Goal: Browse casually

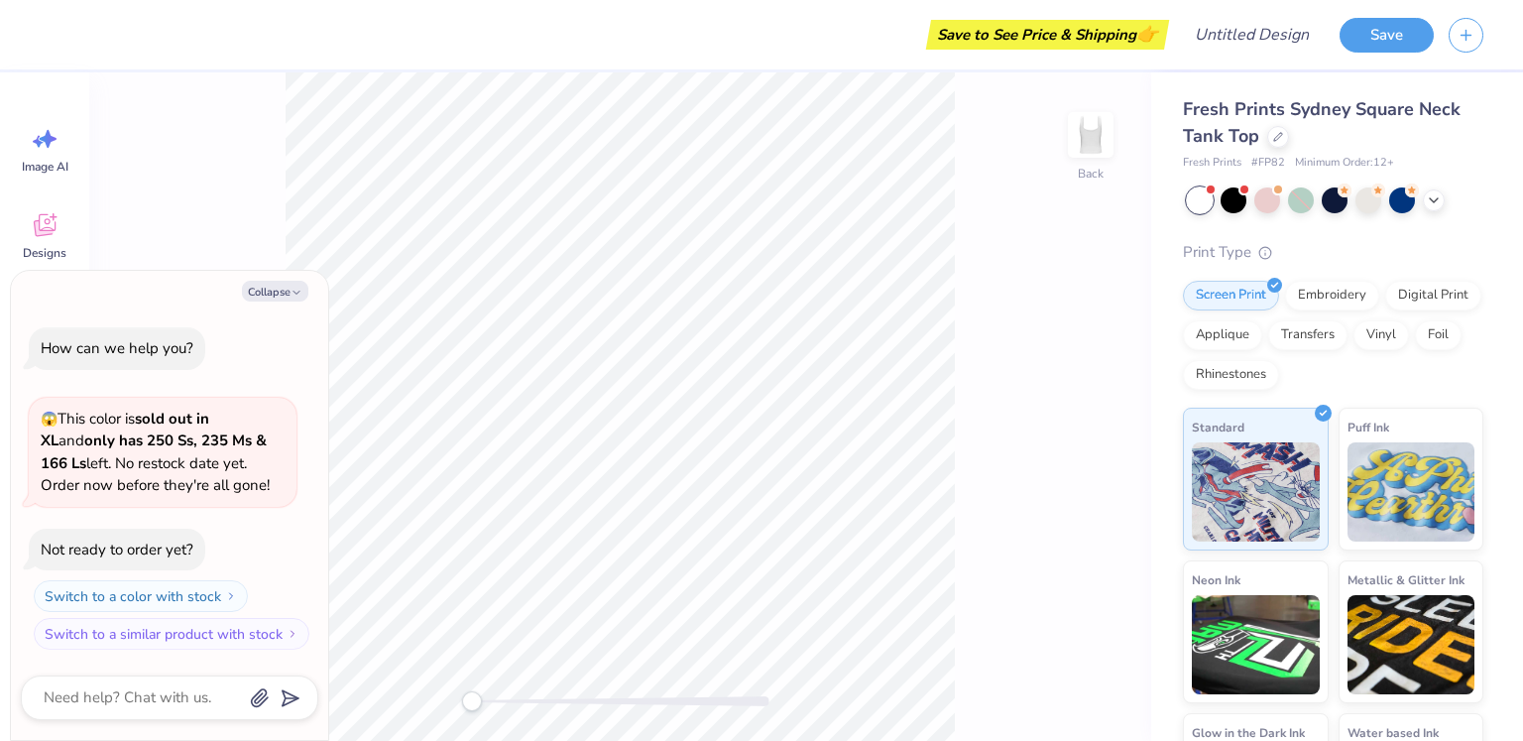
type textarea "x"
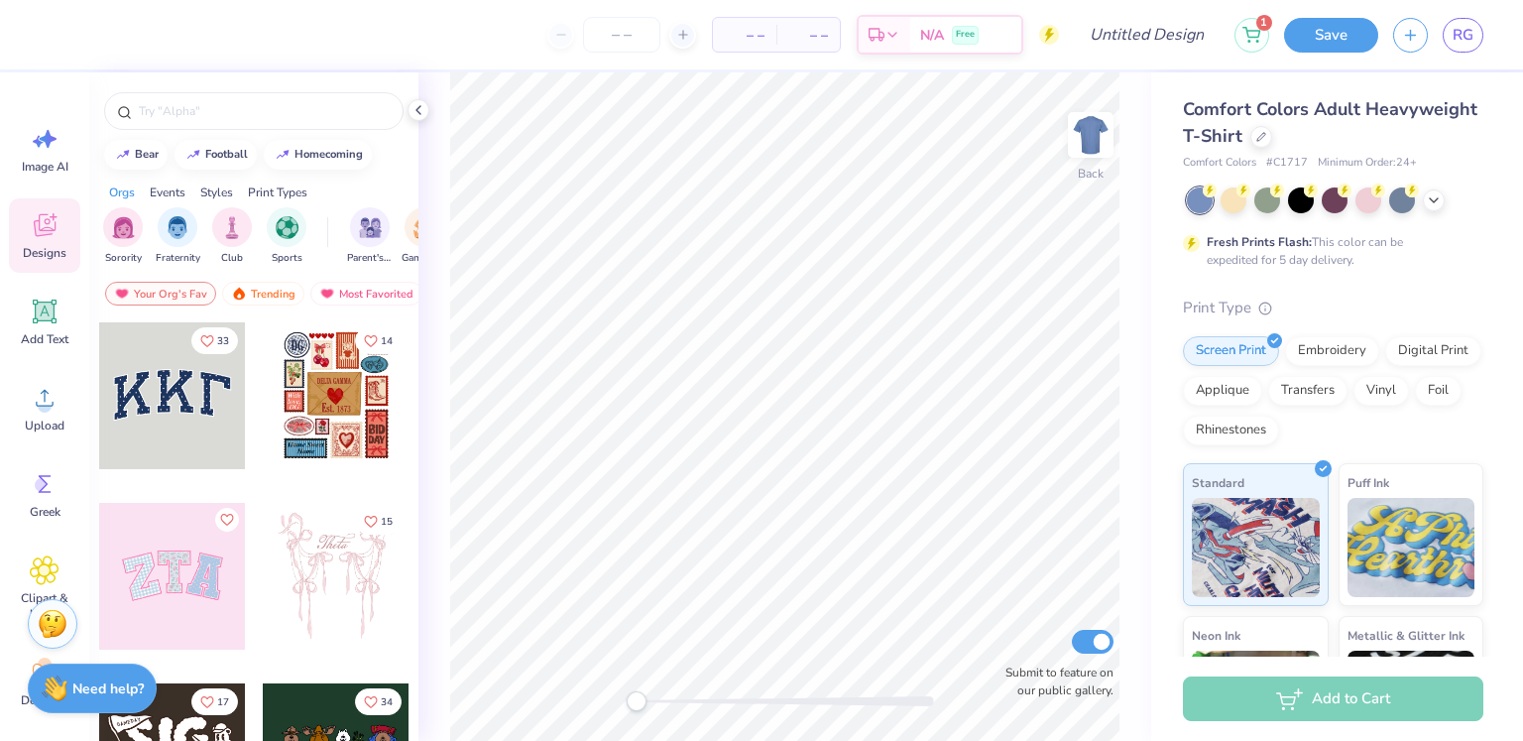
click at [50, 620] on img at bounding box center [53, 624] width 30 height 30
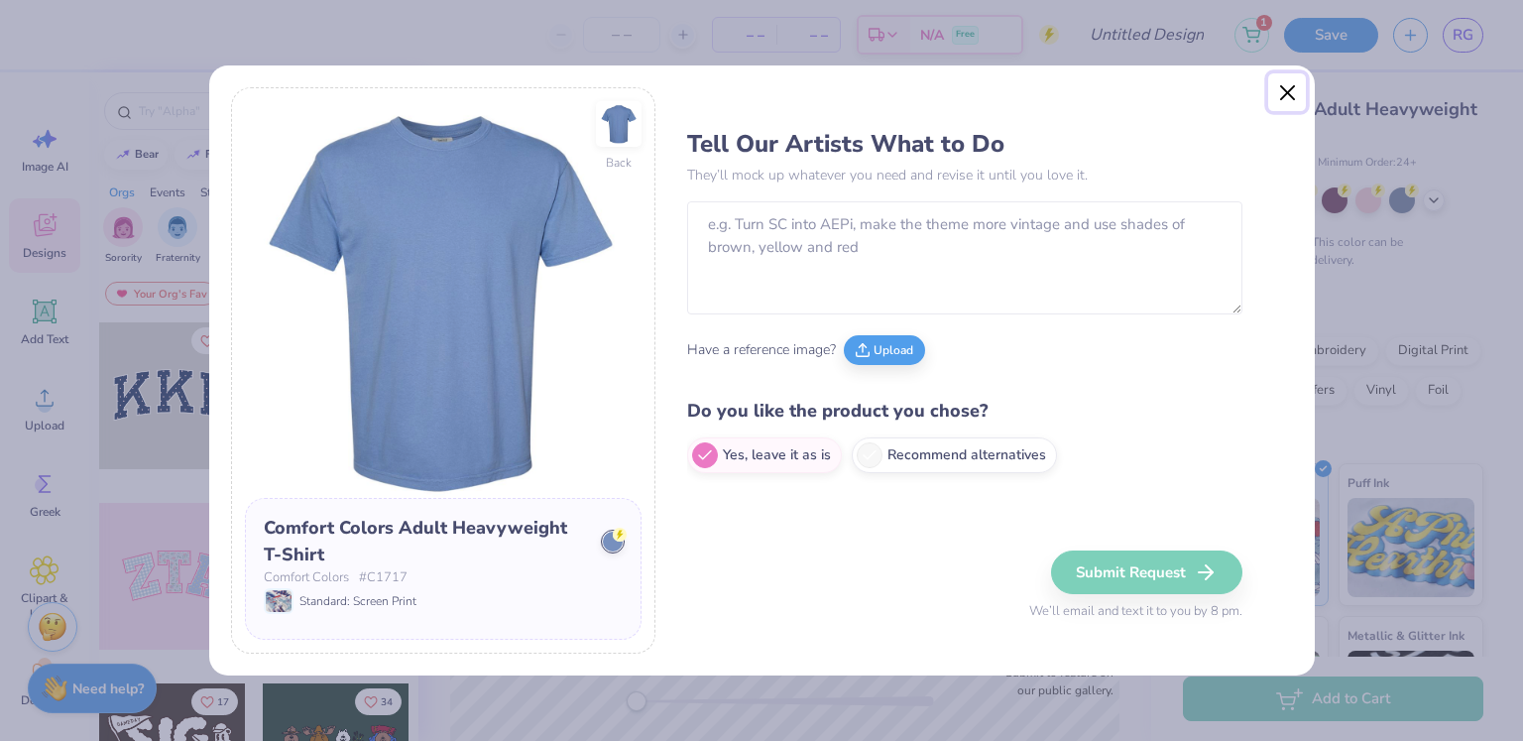
click at [1295, 98] on button "Close" at bounding box center [1287, 92] width 38 height 38
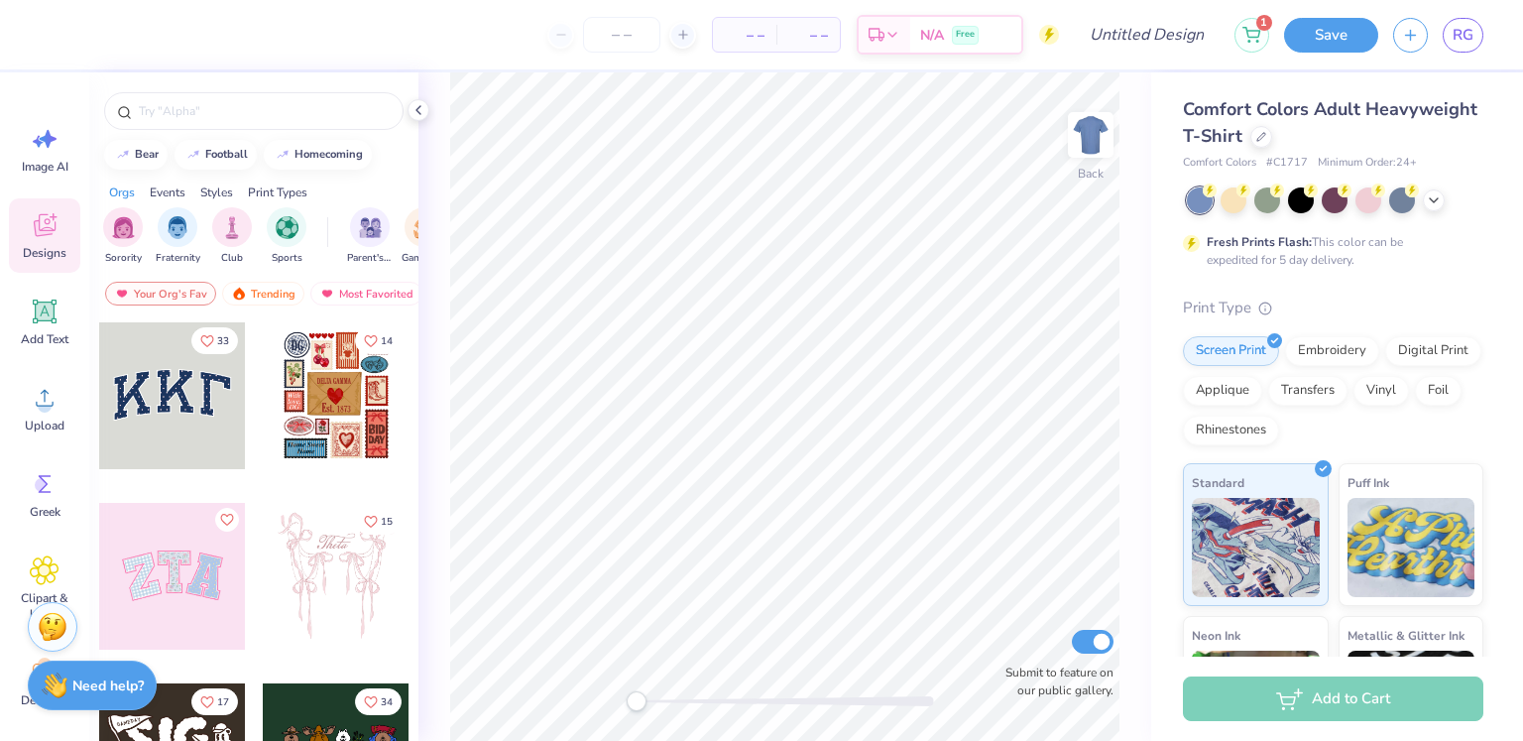
click at [86, 699] on div "Need help? Chat with us." at bounding box center [92, 685] width 129 height 50
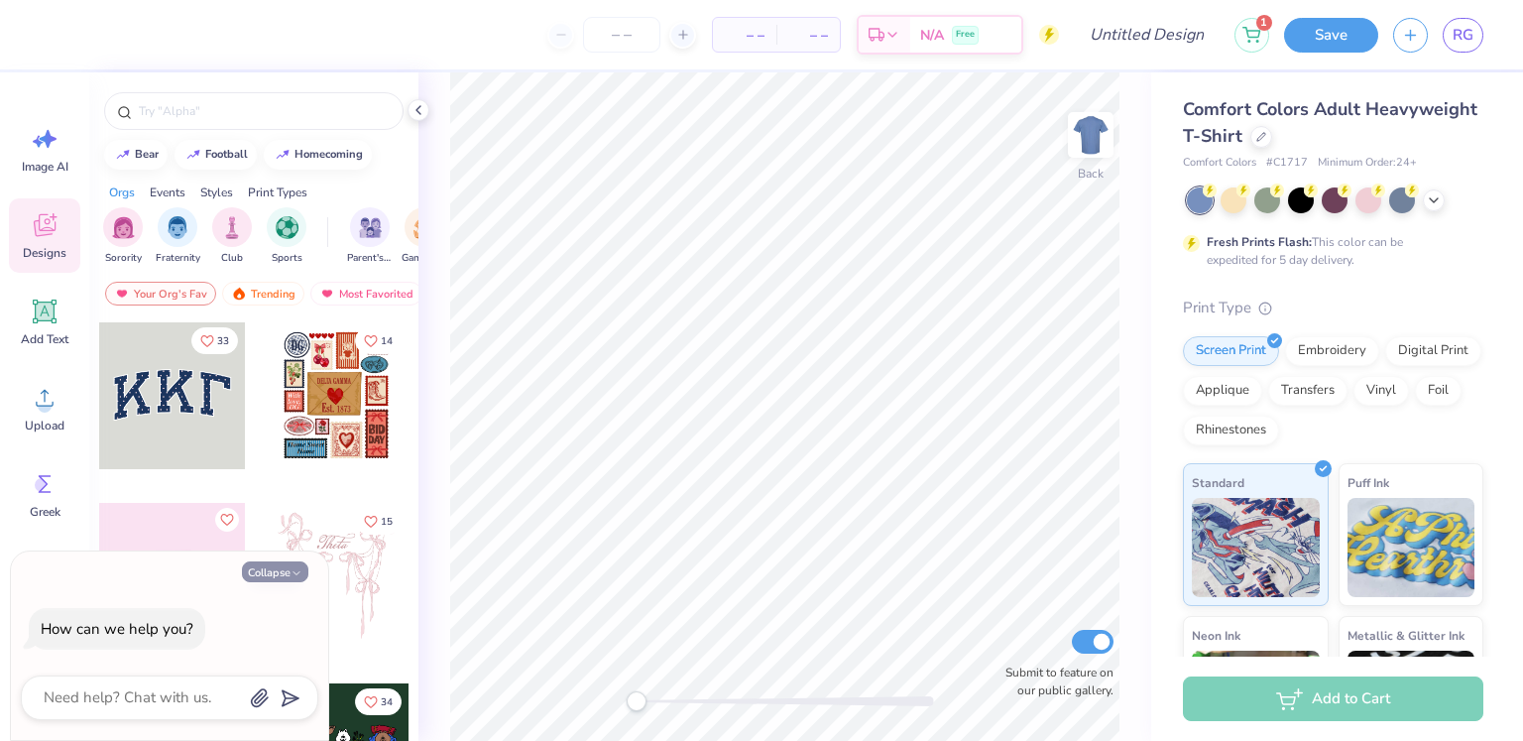
click at [300, 568] on icon "button" at bounding box center [297, 573] width 12 height 12
type textarea "x"
